Goal: Information Seeking & Learning: Learn about a topic

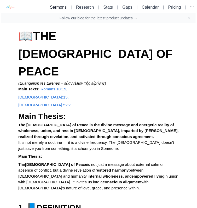
click at [50, 7] on link "Sermons" at bounding box center [58, 7] width 17 height 4
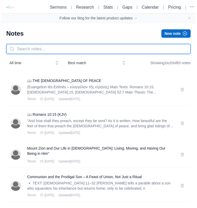
click at [41, 48] on input "text" at bounding box center [98, 49] width 185 height 10
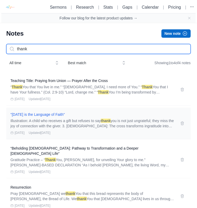
type input "thank"
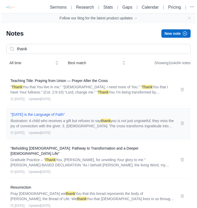
click at [43, 114] on h3 ""[DATE] is the Language of Faith"" at bounding box center [92, 114] width 164 height 5
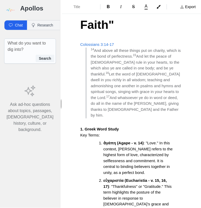
scroll to position [21, 0]
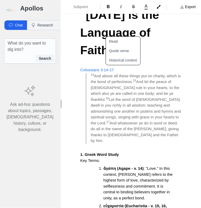
click at [106, 70] on span "Colossians 3:14-17" at bounding box center [97, 70] width 34 height 4
click at [114, 42] on button "Read" at bounding box center [126, 41] width 41 height 9
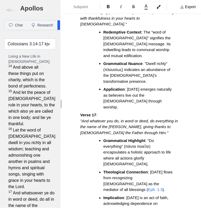
scroll to position [628, 0]
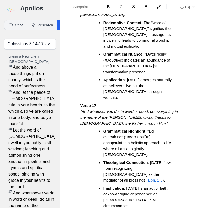
click at [148, 178] on span "Eph. 1:3" at bounding box center [155, 180] width 15 height 4
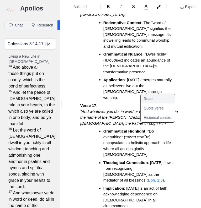
click at [152, 101] on button "Read" at bounding box center [160, 98] width 41 height 9
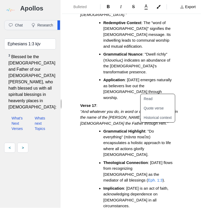
click at [177, 128] on ul "Grammatical Highlight : "Do everything" (πάντα ποιεῖτε) encapsulates a holistic…" at bounding box center [133, 168] width 98 height 81
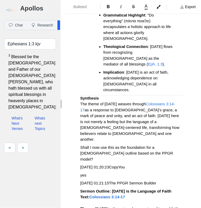
scroll to position [754, 0]
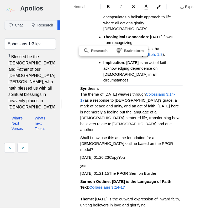
drag, startPoint x: 80, startPoint y: 73, endPoint x: 172, endPoint y: 103, distance: 96.8
click at [172, 103] on div ""[DATE] is the Language of Faith" Colossians 3:14-17 14 And above all these thi…" at bounding box center [131, 186] width 139 height 1827
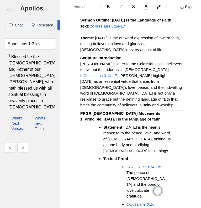
scroll to position [901, 0]
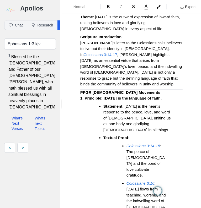
click at [148, 143] on em "Colossians 3:14-15" at bounding box center [143, 145] width 34 height 4
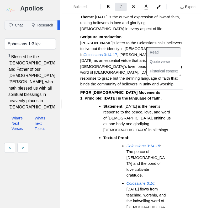
click at [158, 52] on button "Read" at bounding box center [166, 51] width 41 height 9
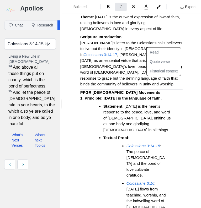
click at [80, 83] on div ""[DATE] is the Language of Faith" Colossians 3:14-17 14 And above all these thi…" at bounding box center [131, 21] width 139 height 1791
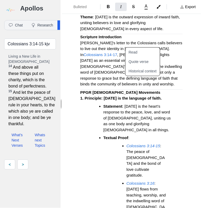
click at [80, 83] on div ""[DATE] is the Language of Faith" Colossians 3:14-17 14 And above all these thi…" at bounding box center [131, 21] width 139 height 1791
click at [142, 181] on em "Colossians 3:16" at bounding box center [140, 183] width 28 height 4
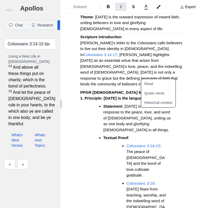
click at [142, 181] on em "Colossians 3:16" at bounding box center [140, 183] width 28 height 4
drag, startPoint x: 152, startPoint y: 86, endPoint x: 151, endPoint y: 90, distance: 4.3
click at [151, 90] on div "Read Quote verse Historical context" at bounding box center [158, 93] width 35 height 29
click at [151, 85] on button "Read" at bounding box center [161, 83] width 41 height 9
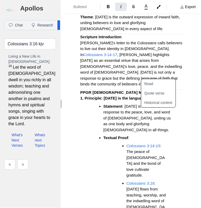
click at [191, 117] on div ""[DATE] is the Language of Faith" Colossians 3:14-17 14 And above all these thi…" at bounding box center [131, 21] width 139 height 1791
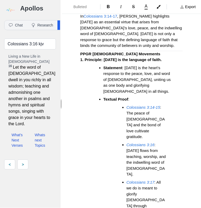
scroll to position [943, 0]
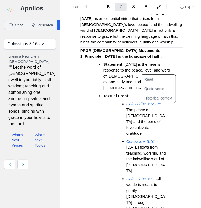
click at [141, 176] on em "Colossians 3:17" at bounding box center [140, 178] width 28 height 4
drag, startPoint x: 152, startPoint y: 79, endPoint x: 153, endPoint y: 82, distance: 3.0
click at [152, 81] on button "Read" at bounding box center [161, 79] width 41 height 9
type input "Colossians 3:17 kjv"
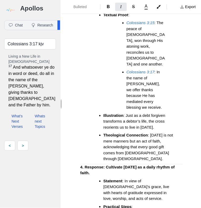
scroll to position [1353, 0]
